Goal: Information Seeking & Learning: Learn about a topic

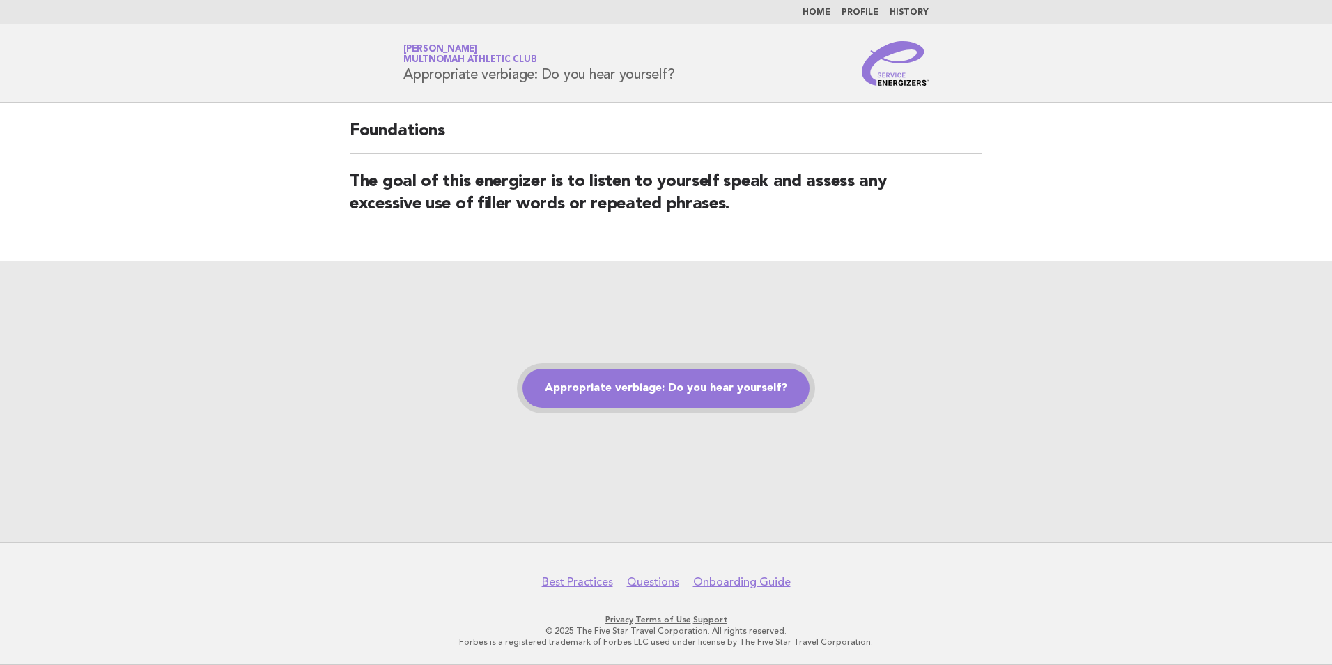
click at [668, 384] on link "Appropriate verbiage: Do you hear yourself?" at bounding box center [666, 388] width 287 height 39
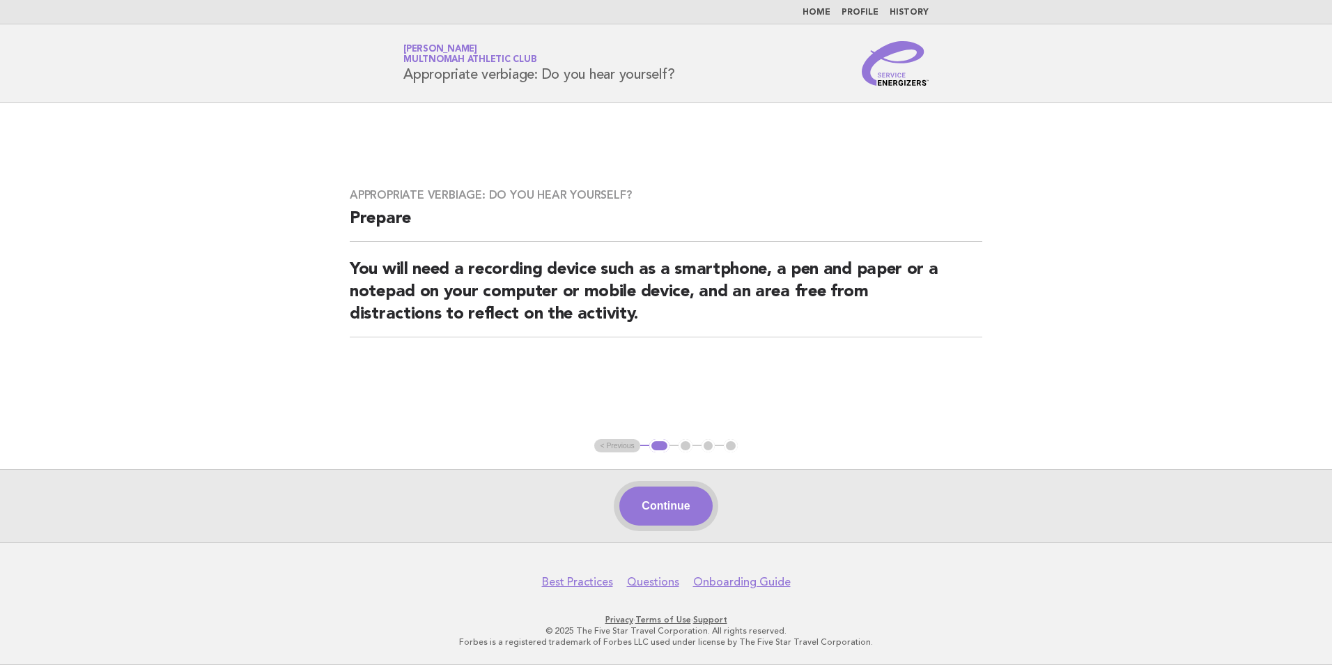
click at [672, 502] on button "Continue" at bounding box center [666, 505] width 93 height 39
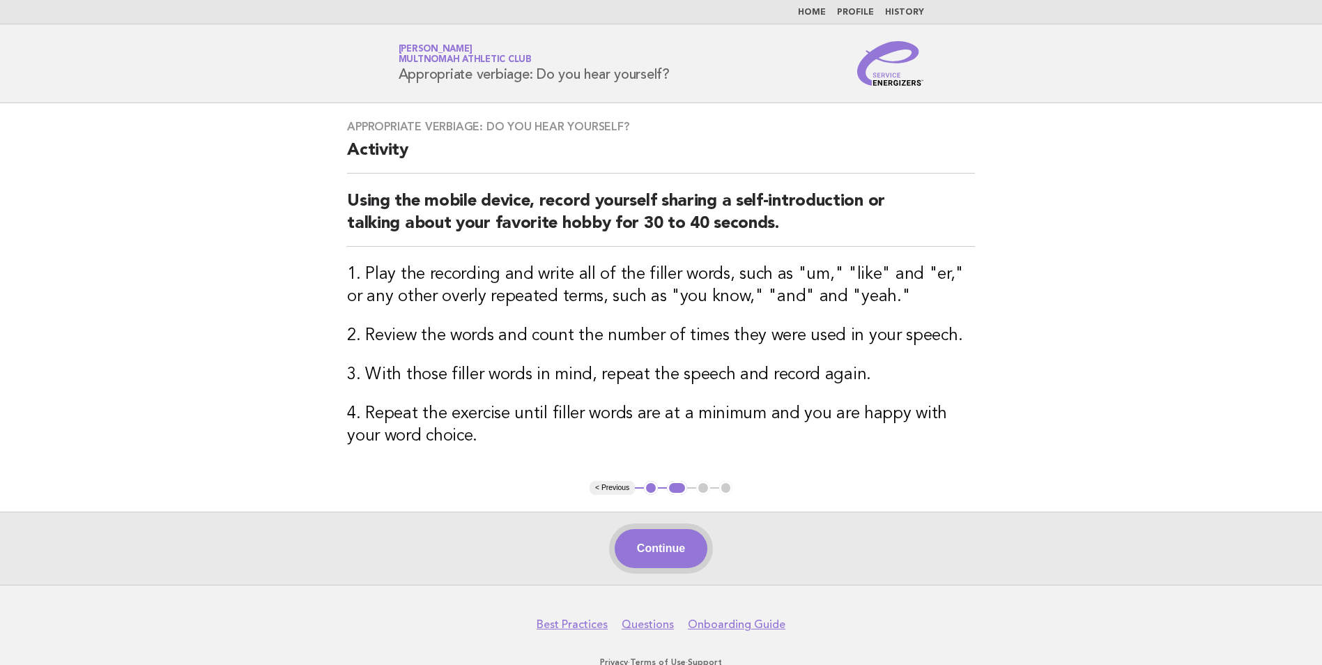
click at [672, 530] on button "Continue" at bounding box center [661, 548] width 93 height 39
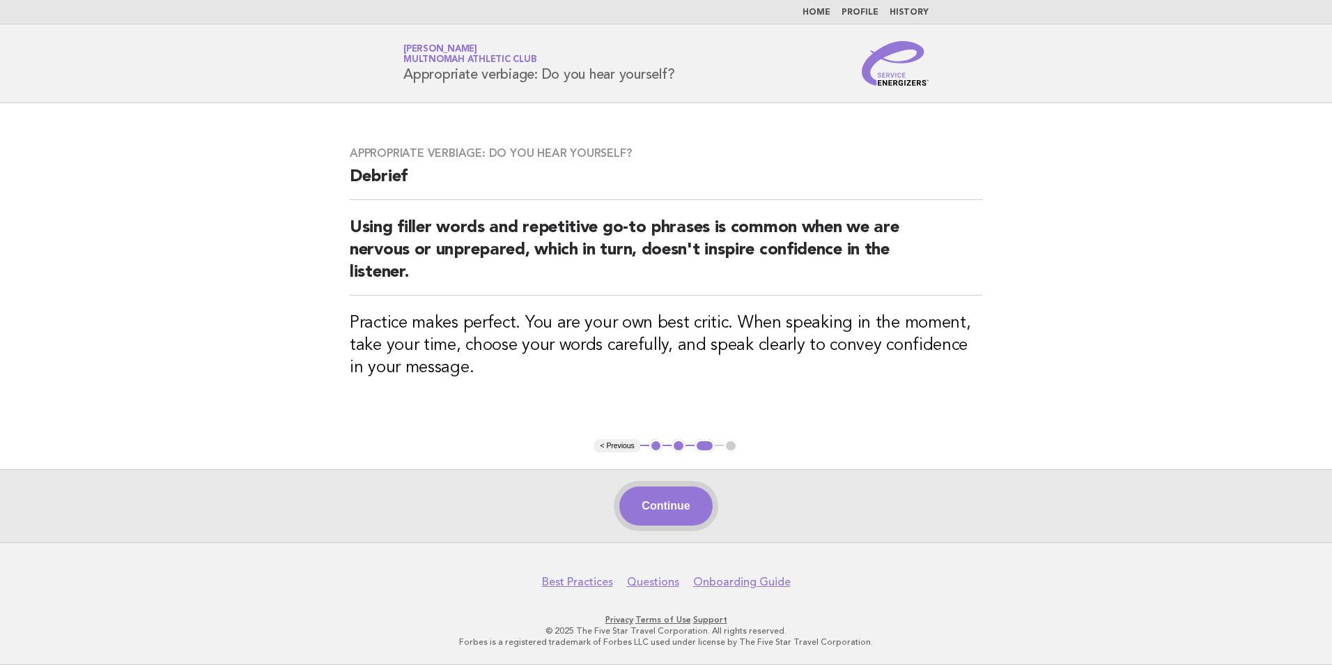
click at [645, 499] on button "Continue" at bounding box center [666, 505] width 93 height 39
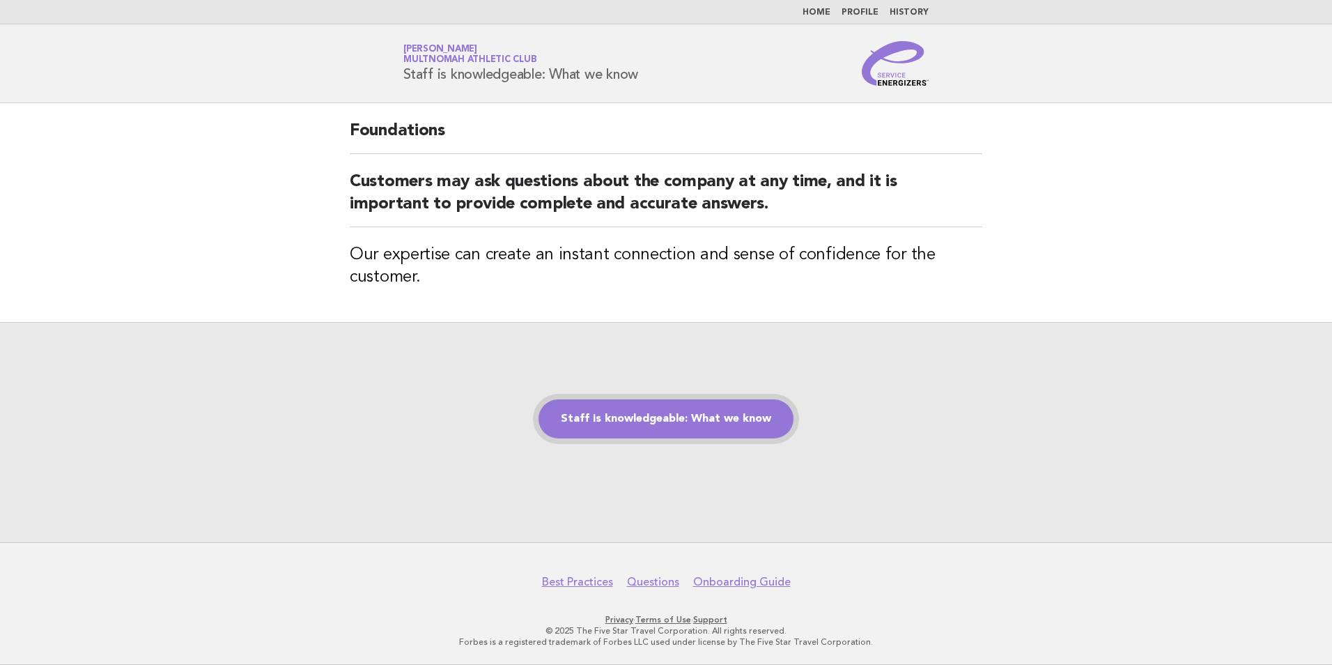
click at [738, 423] on link "Staff is knowledgeable: What we know" at bounding box center [666, 418] width 255 height 39
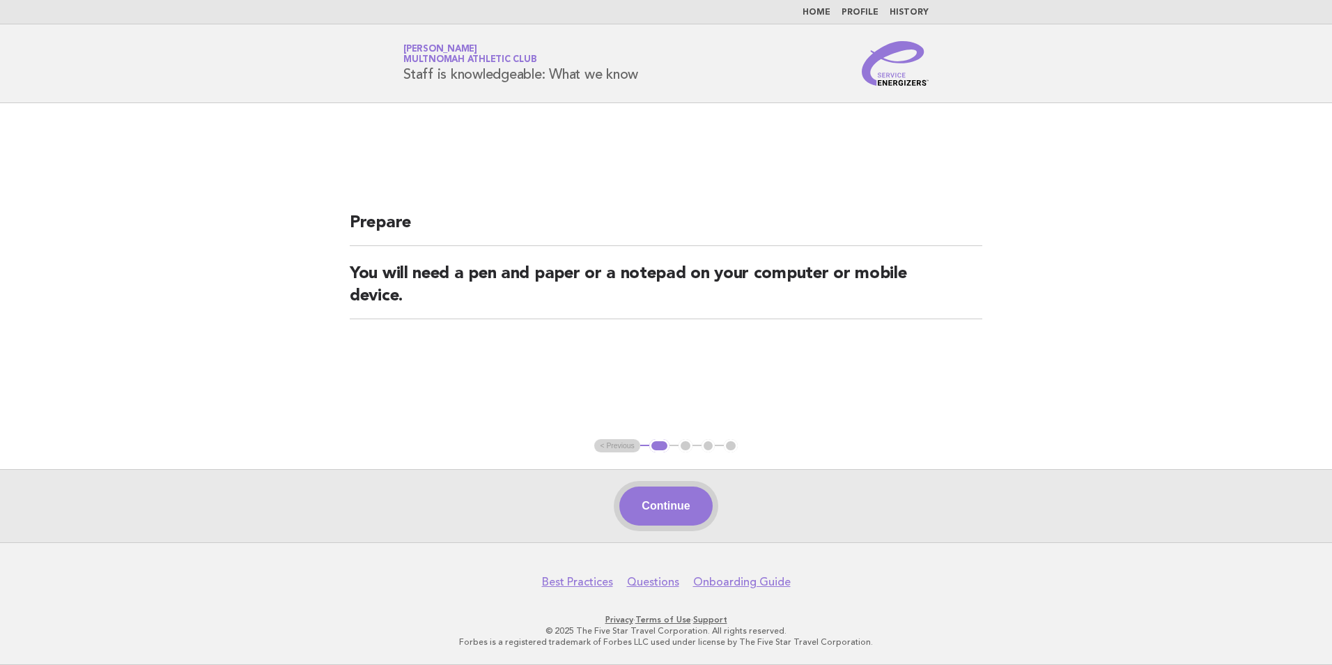
click at [682, 489] on button "Continue" at bounding box center [666, 505] width 93 height 39
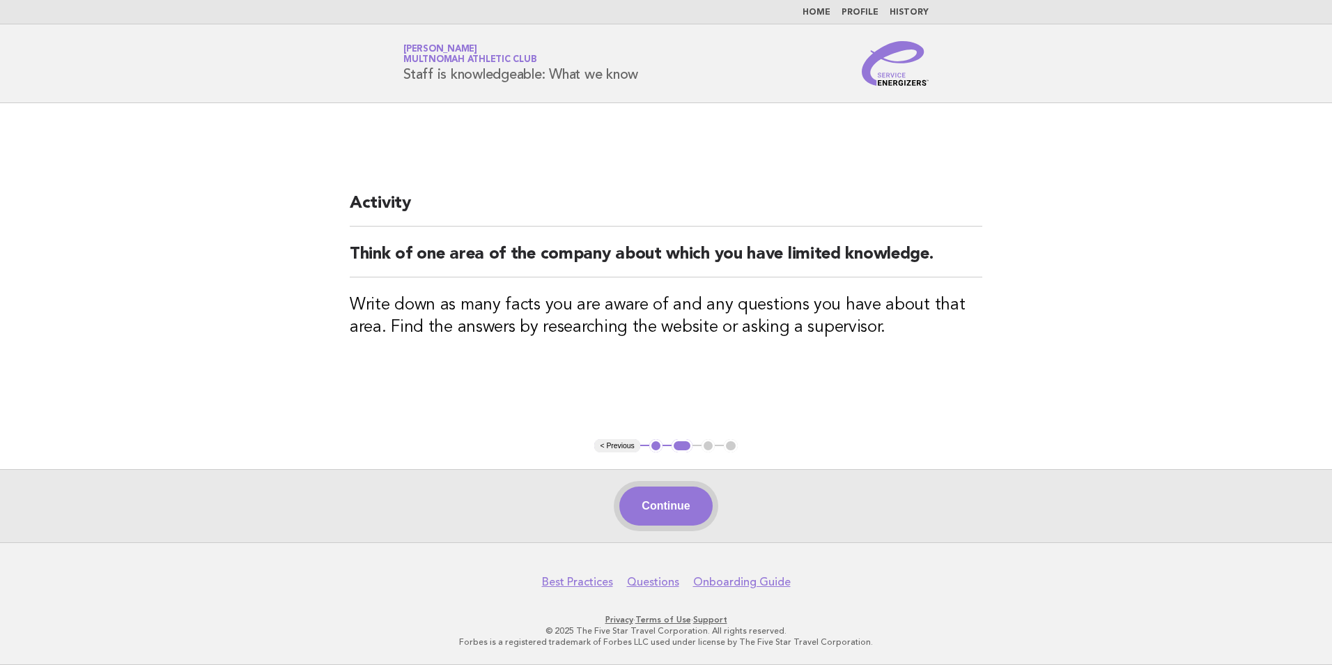
click at [652, 489] on button "Continue" at bounding box center [666, 505] width 93 height 39
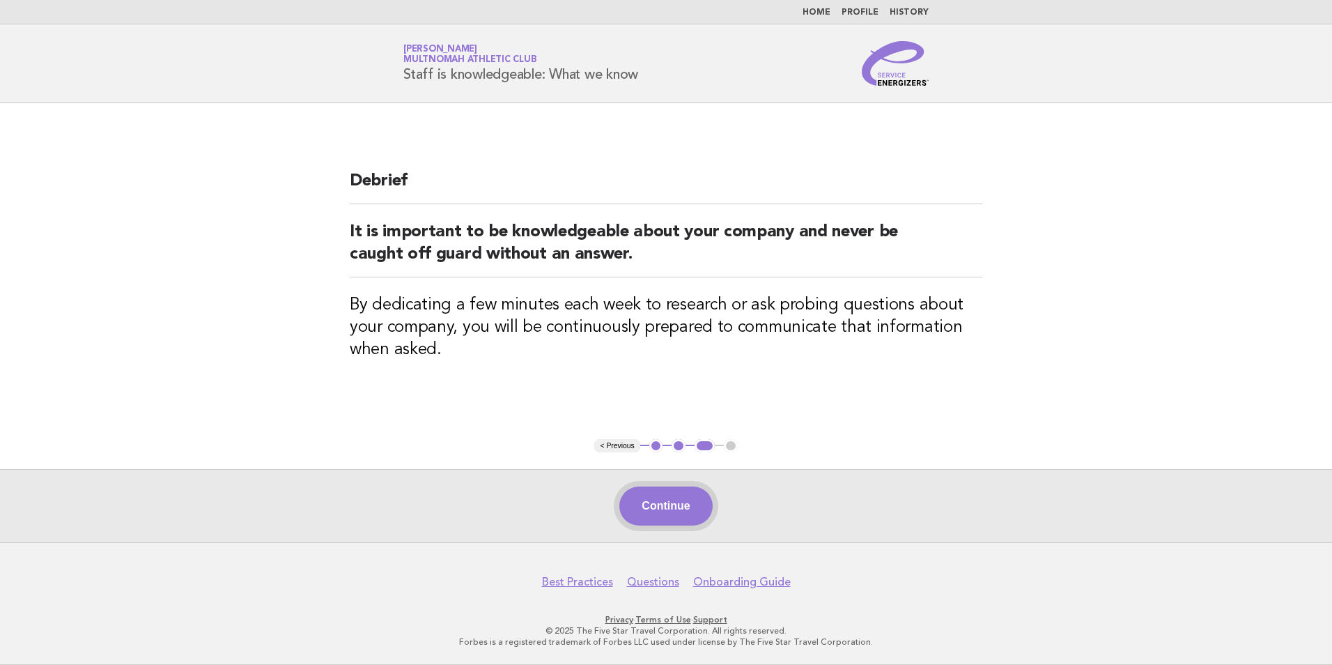
click at [647, 501] on button "Continue" at bounding box center [666, 505] width 93 height 39
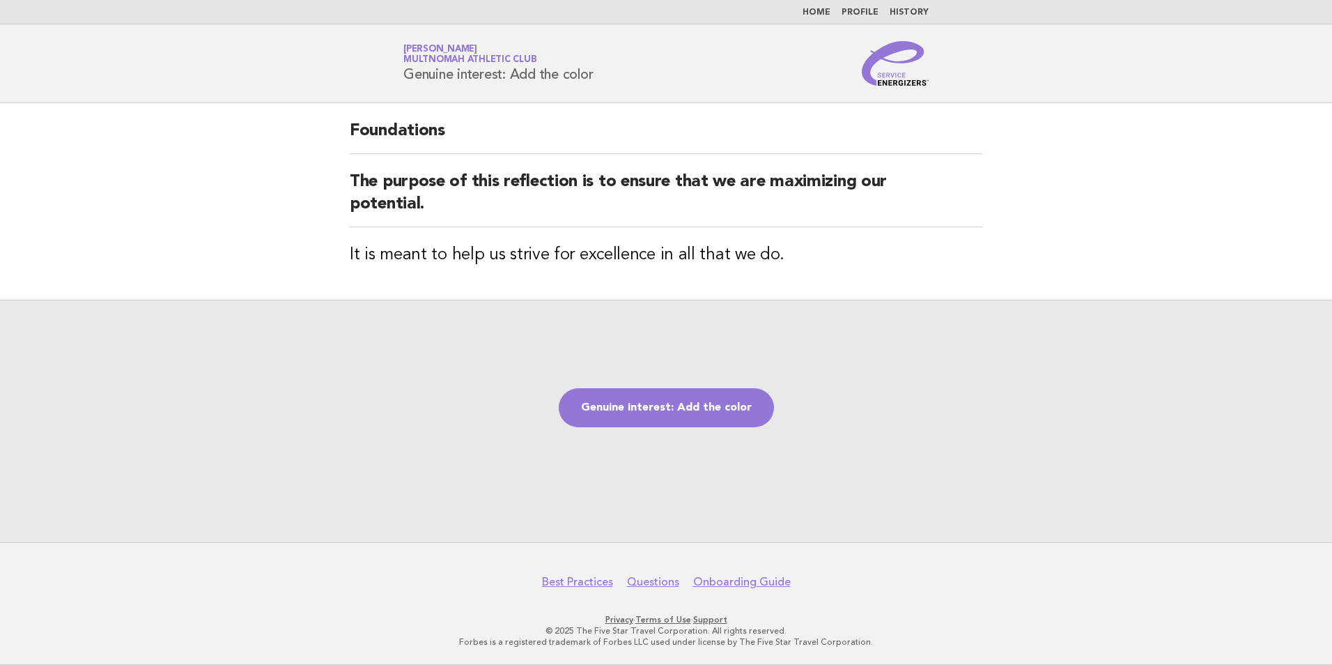
click at [672, 371] on div "Genuine interest: Add the color" at bounding box center [666, 421] width 1332 height 243
click at [653, 417] on link "Genuine interest: Add the color" at bounding box center [666, 407] width 215 height 39
click at [630, 410] on link "Genuine interest: Add the color" at bounding box center [666, 407] width 215 height 39
click at [617, 401] on link "Genuine interest: Add the color" at bounding box center [666, 407] width 215 height 39
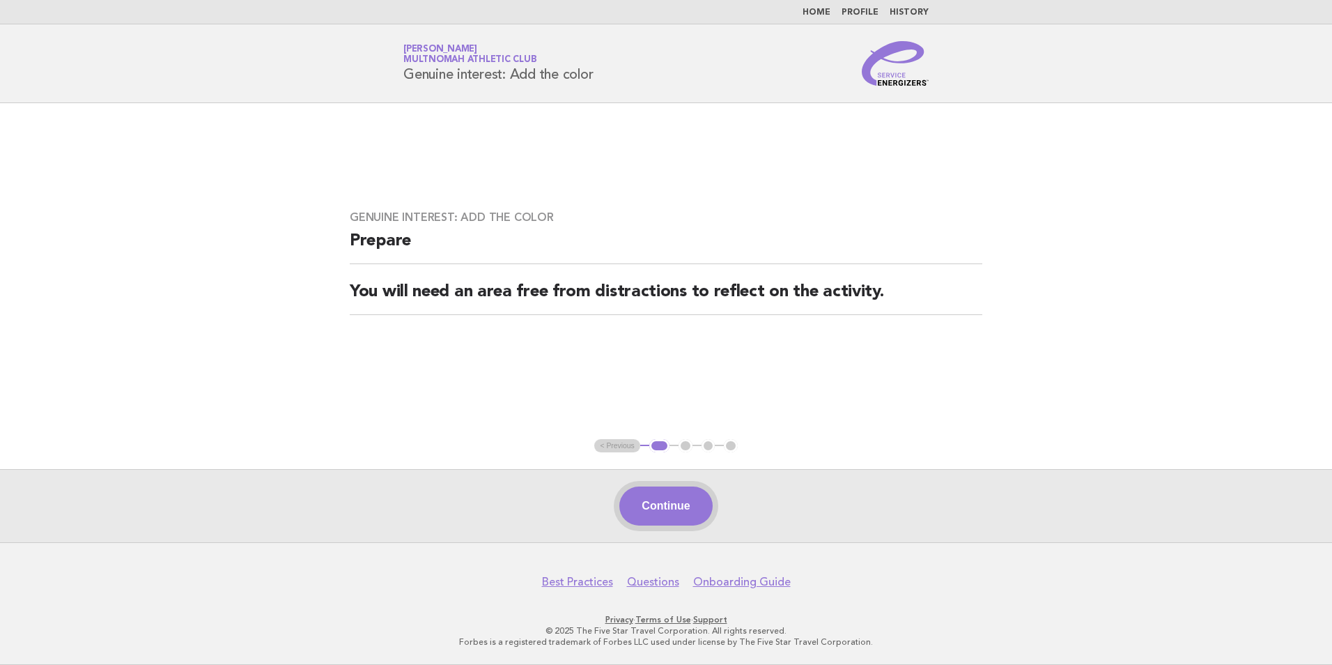
click at [685, 508] on button "Continue" at bounding box center [666, 505] width 93 height 39
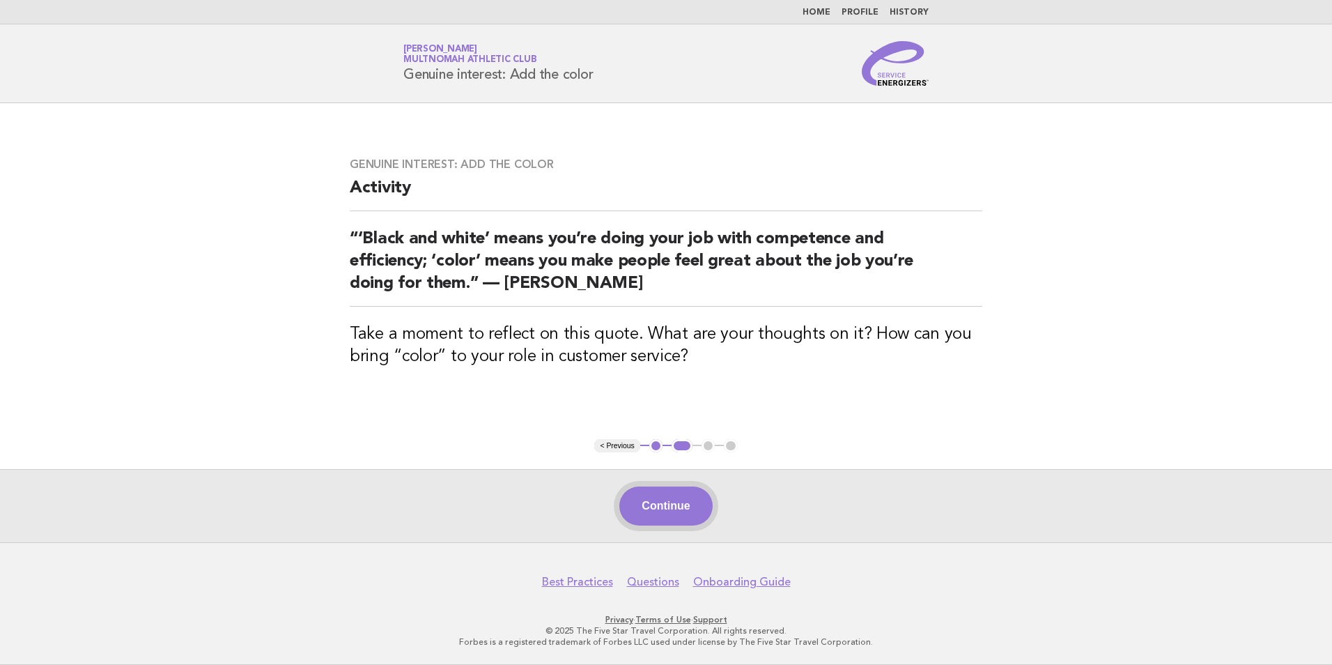
click at [647, 496] on button "Continue" at bounding box center [666, 505] width 93 height 39
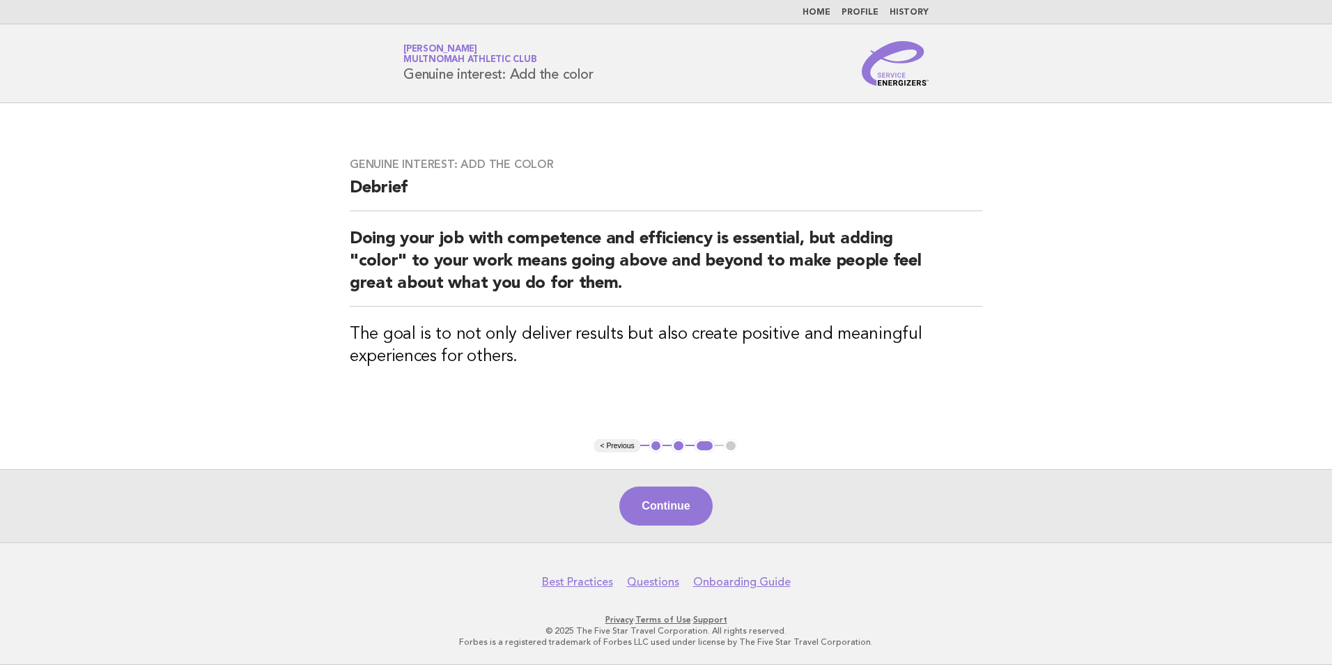
click at [631, 468] on main "Genuine interest: Add the color Debrief Doing your job with competence and effi…" at bounding box center [666, 322] width 1332 height 439
click at [647, 480] on div "Continue" at bounding box center [666, 505] width 1332 height 73
click at [682, 492] on button "Continue" at bounding box center [666, 505] width 93 height 39
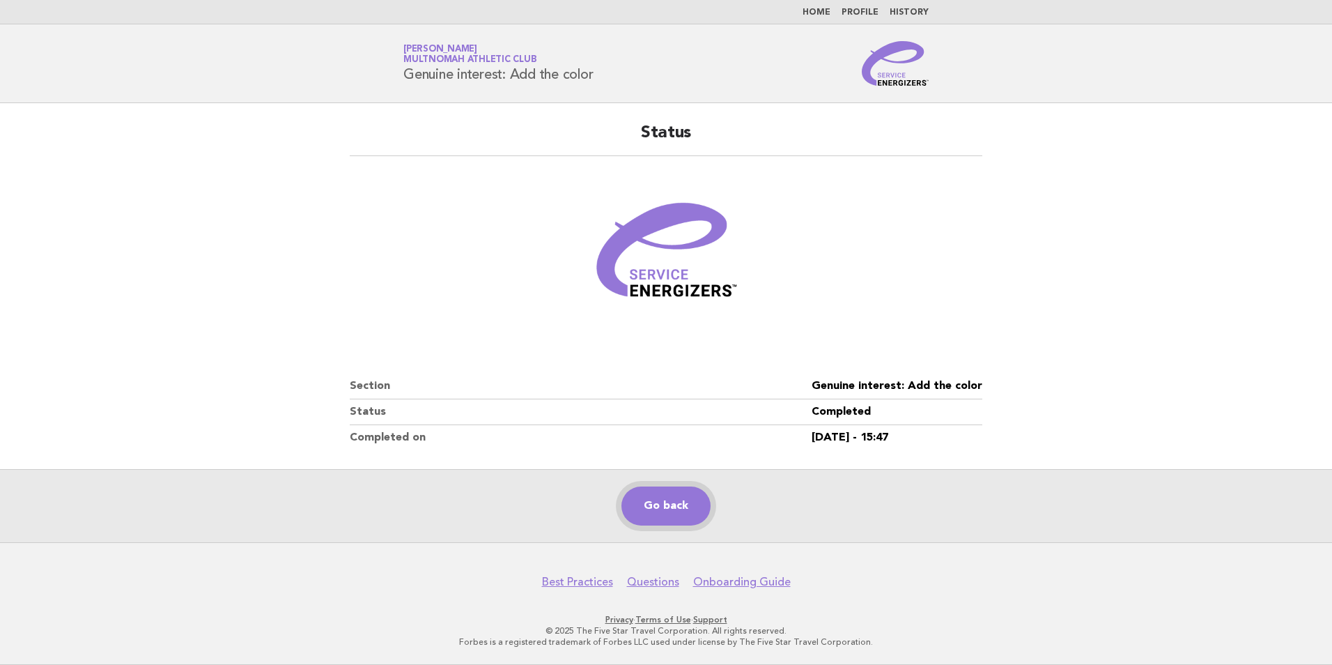
click at [639, 497] on link "Go back" at bounding box center [666, 505] width 89 height 39
